Goal: Information Seeking & Learning: Learn about a topic

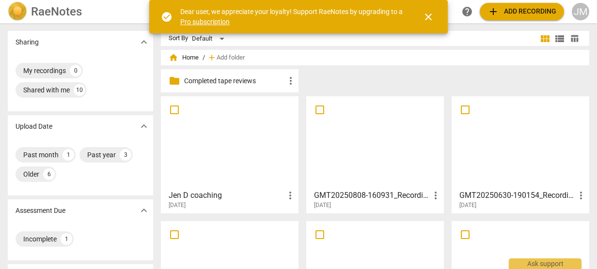
click at [232, 194] on h3 "Jen D coaching" at bounding box center [227, 196] width 116 height 12
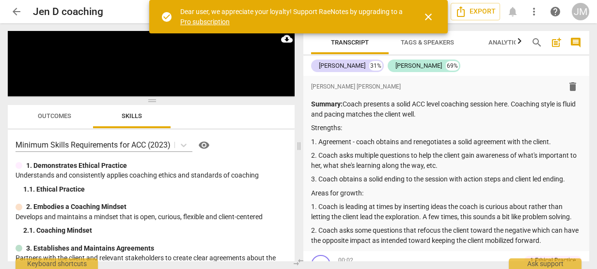
click at [427, 15] on span "close" at bounding box center [429, 17] width 12 height 12
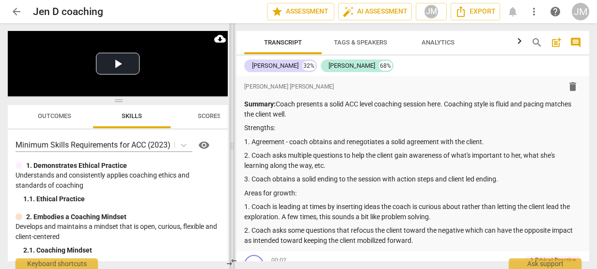
drag, startPoint x: 298, startPoint y: 148, endPoint x: 232, endPoint y: 157, distance: 66.6
click at [232, 157] on span at bounding box center [232, 146] width 6 height 246
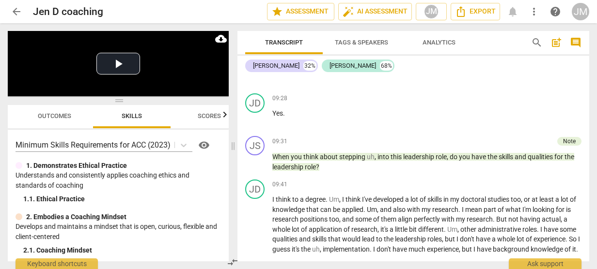
scroll to position [1917, 0]
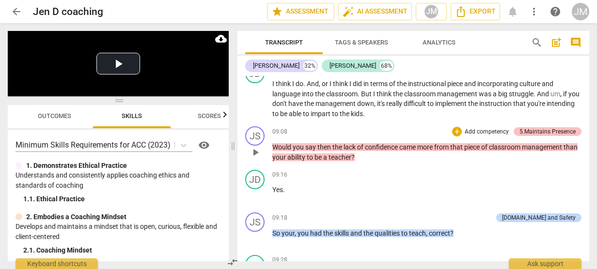
click at [551, 129] on div "5.Maintains Presence" at bounding box center [548, 131] width 56 height 9
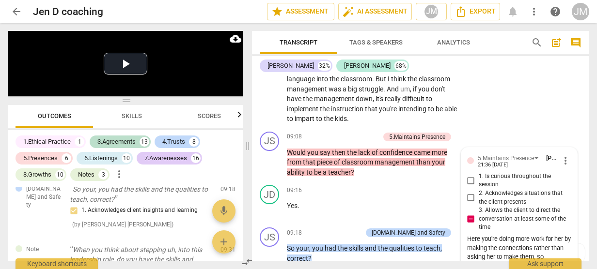
scroll to position [2333, 0]
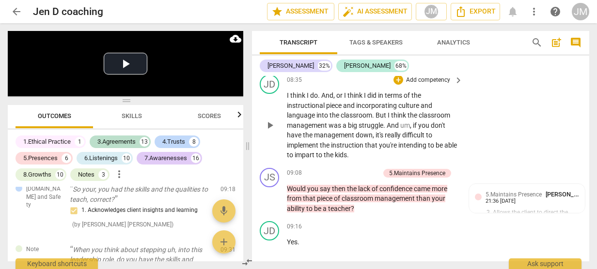
click at [586, 143] on div "JD play_arrow pause 08:35 + Add competency keyboard_arrow_right I think I do . …" at bounding box center [420, 118] width 337 height 94
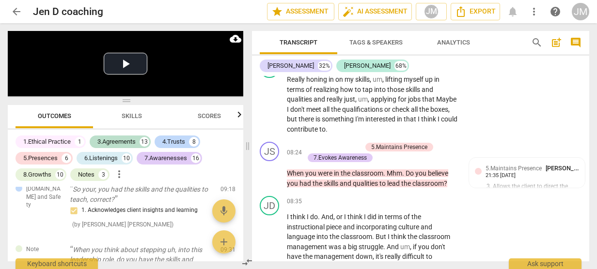
scroll to position [2199, 0]
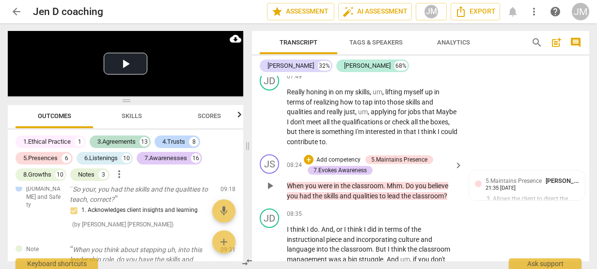
click at [557, 164] on div "JS play_arrow pause 08:24 + Add competency 5.Maintains Presence 7.Evokes Awaren…" at bounding box center [420, 178] width 337 height 54
click at [586, 140] on div "JD play_arrow pause 07:49 + Add competency keyboard_arrow_right Really honing i…" at bounding box center [420, 108] width 337 height 83
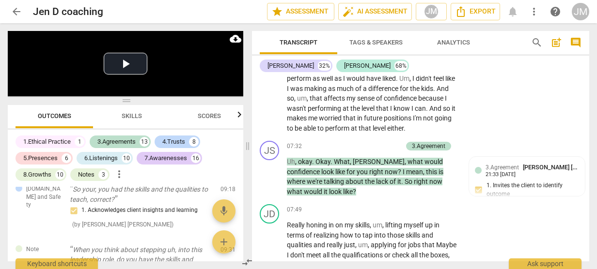
scroll to position [2077, 0]
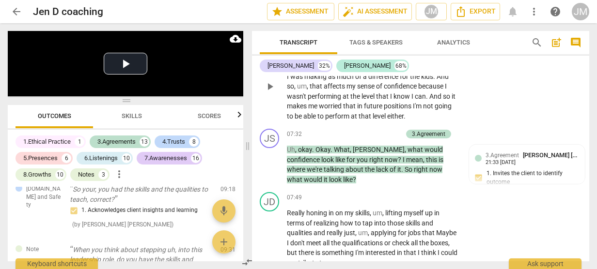
drag, startPoint x: 586, startPoint y: 135, endPoint x: 584, endPoint y: 127, distance: 7.4
click at [584, 126] on div "JD play_arrow pause 06:53 + Add competency keyboard_arrow_right I , um , think …" at bounding box center [420, 79] width 337 height 94
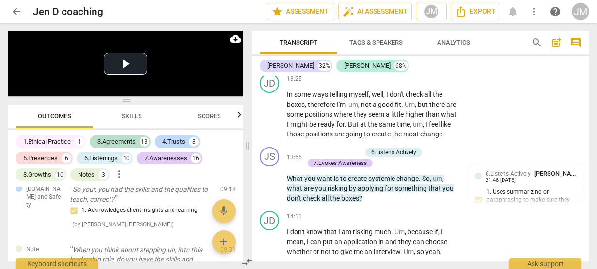
scroll to position [3487, 0]
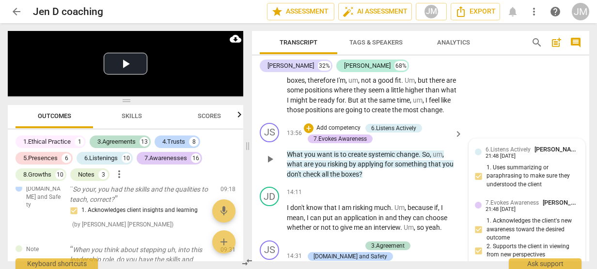
click at [547, 194] on div "6.Listens Actively [PERSON_NAME] [PERSON_NAME] 21:48 [DATE] 1. Uses summarizing…" at bounding box center [527, 169] width 104 height 49
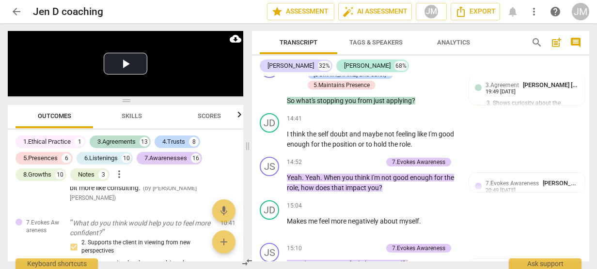
scroll to position [1939, 0]
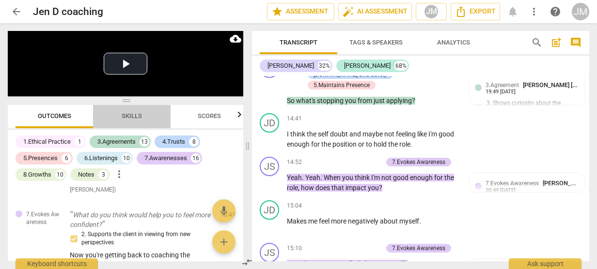
click at [135, 120] on span "Skills" at bounding box center [132, 115] width 20 height 7
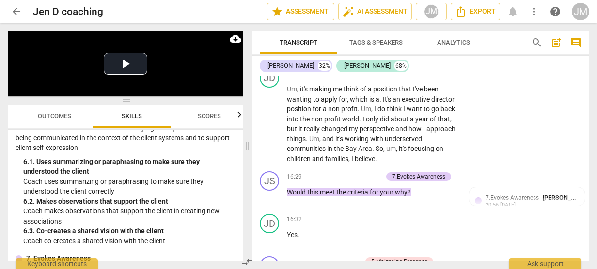
scroll to position [4046, 0]
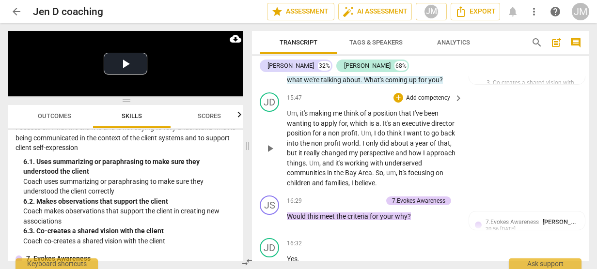
drag, startPoint x: 585, startPoint y: 187, endPoint x: 583, endPoint y: 178, distance: 8.9
click at [583, 178] on div "JD play_arrow pause 15:47 + Add competency keyboard_arrow_right Um , it's makin…" at bounding box center [420, 140] width 337 height 103
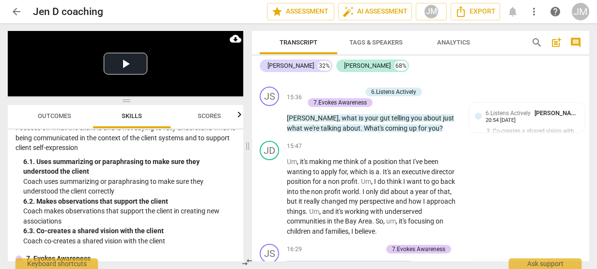
scroll to position [4021, 0]
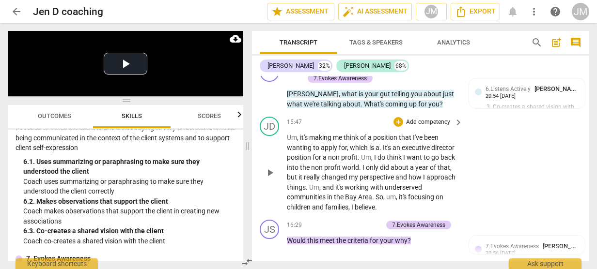
click at [583, 187] on div "JD play_arrow pause 15:47 + Add competency keyboard_arrow_right Um , it's makin…" at bounding box center [420, 164] width 337 height 103
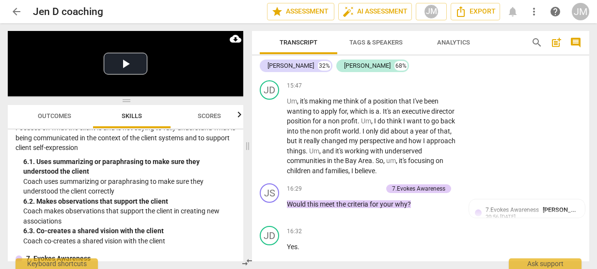
scroll to position [4106, 0]
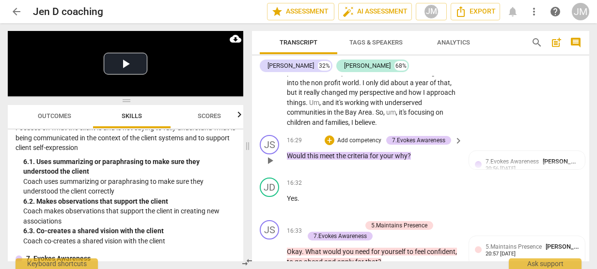
click at [520, 174] on div "JS play_arrow pause 16:29 + Add competency 7.Evokes Awareness keyboard_arrow_ri…" at bounding box center [420, 152] width 337 height 43
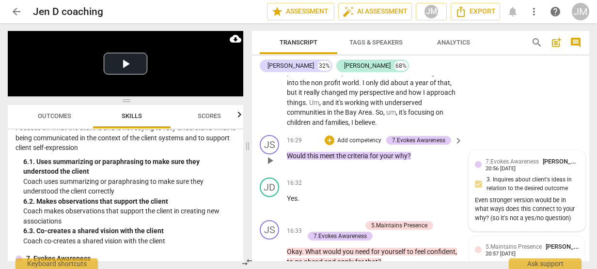
click at [497, 173] on div "20:56 [DATE]" at bounding box center [501, 169] width 30 height 6
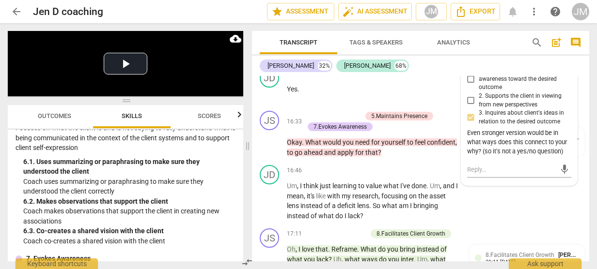
scroll to position [4192, 0]
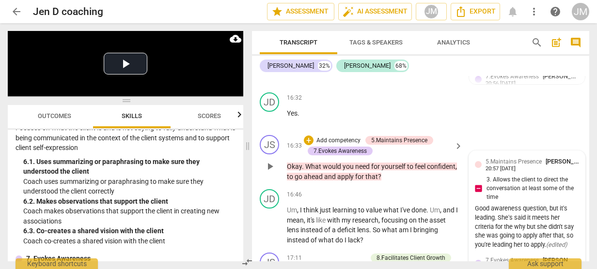
click at [524, 190] on div "5.Maintains Presence [PERSON_NAME] [PERSON_NAME] 20:57 [DATE] 3. Allows the cli…" at bounding box center [527, 204] width 104 height 95
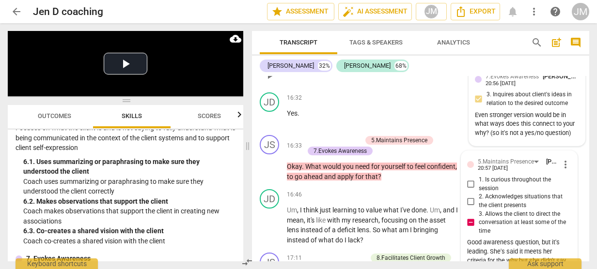
click at [516, 87] on div "20:56 [DATE]" at bounding box center [501, 84] width 30 height 6
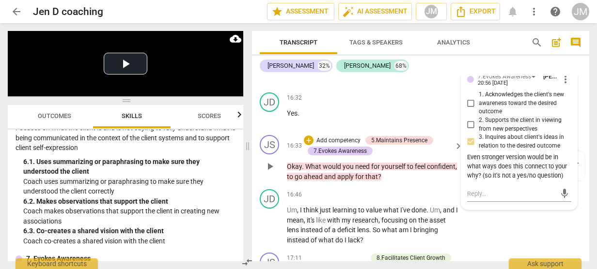
click at [412, 146] on div "+ Add competency 5.Maintains Presence 7.Evokes Awareness" at bounding box center [377, 145] width 147 height 21
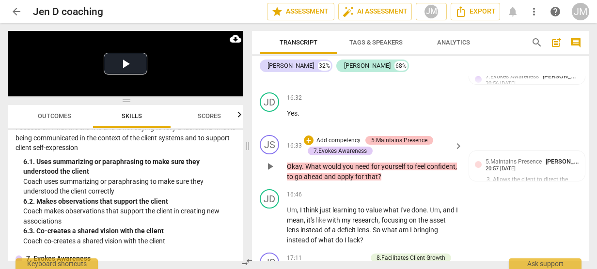
click at [424, 145] on div "5.Maintains Presence" at bounding box center [399, 140] width 56 height 9
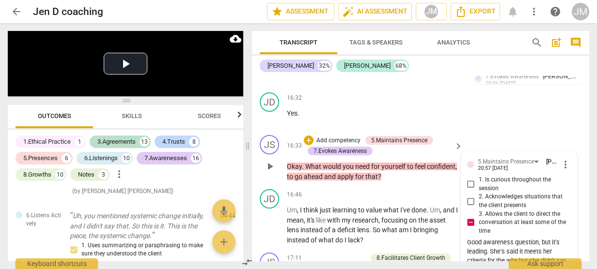
click at [508, 185] on div "5.Maintains Presence [PERSON_NAME] [PERSON_NAME] 20:57 [DATE] more_vert 1. Is c…" at bounding box center [519, 221] width 104 height 129
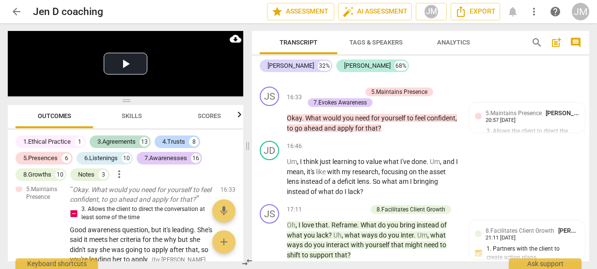
scroll to position [4252, 0]
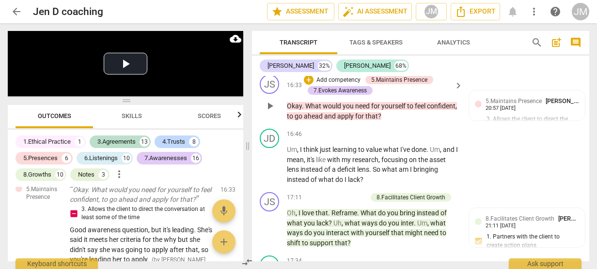
click at [516, 125] on div "JS play_arrow pause 16:33 + Add competency 5.Maintains Presence 7.Evokes Awaren…" at bounding box center [420, 98] width 337 height 54
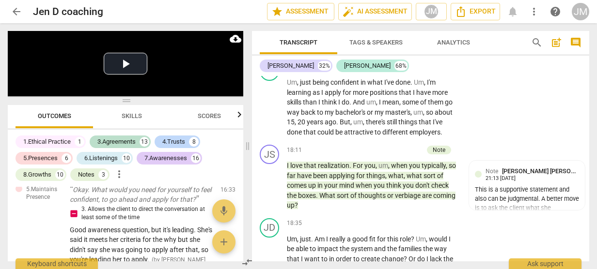
scroll to position [4434, 0]
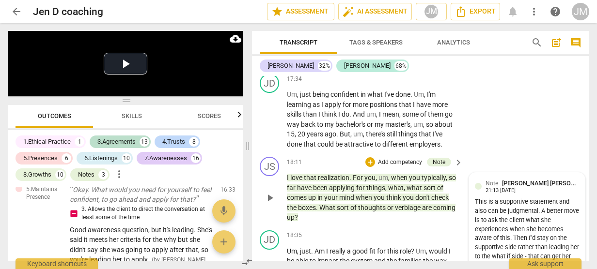
click at [580, 199] on div "Note [PERSON_NAME] [PERSON_NAME] 21:13 [DATE] This is a supportive statement an…" at bounding box center [527, 225] width 116 height 105
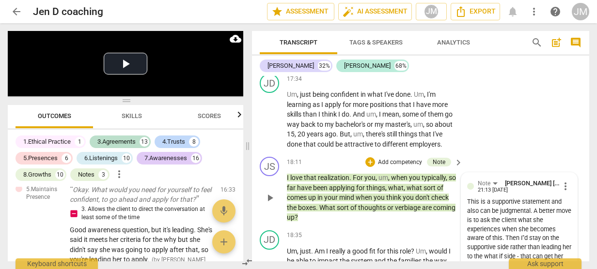
drag, startPoint x: 584, startPoint y: 203, endPoint x: 583, endPoint y: 195, distance: 7.8
click at [583, 195] on div "JS play_arrow pause 18:11 + Add competency Note keyboard_arrow_right I love tha…" at bounding box center [420, 190] width 337 height 74
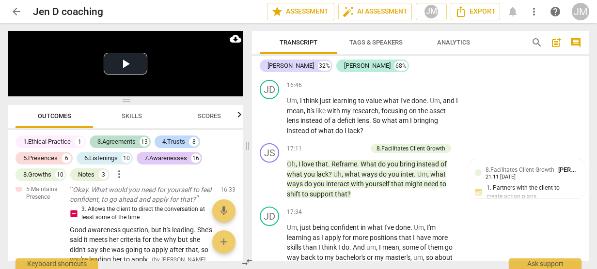
scroll to position [4313, 0]
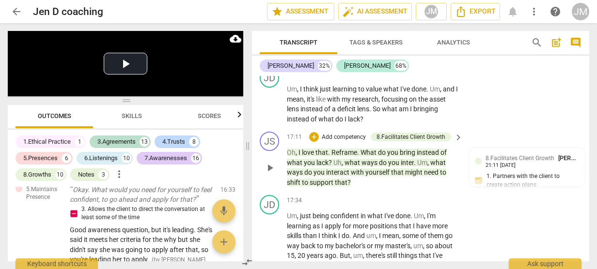
click at [583, 191] on div "JS play_arrow pause 17:11 + Add competency 8.Facilitates Client Growth keyboard…" at bounding box center [420, 159] width 337 height 63
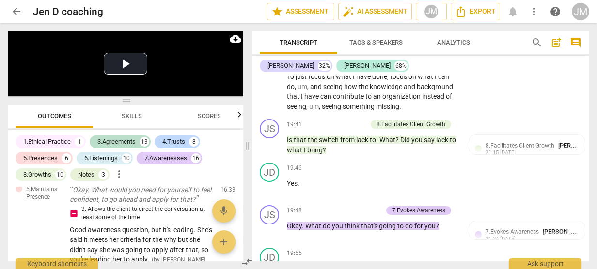
scroll to position [4775, 0]
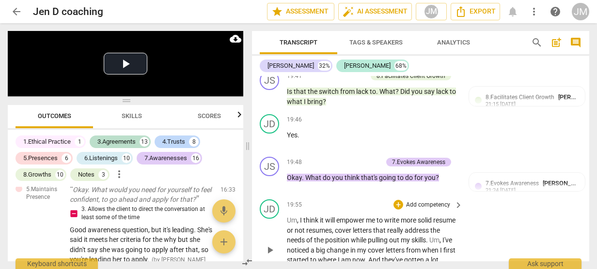
drag, startPoint x: 584, startPoint y: 207, endPoint x: 583, endPoint y: 220, distance: 12.6
click at [583, 220] on div "JD play_arrow pause 19:55 + Add competency keyboard_arrow_right Um , I think it…" at bounding box center [420, 243] width 337 height 94
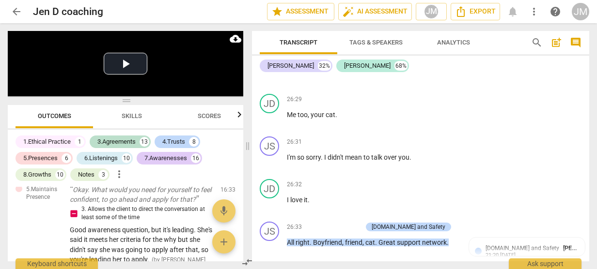
scroll to position [6099, 0]
